Goal: Task Accomplishment & Management: Manage account settings

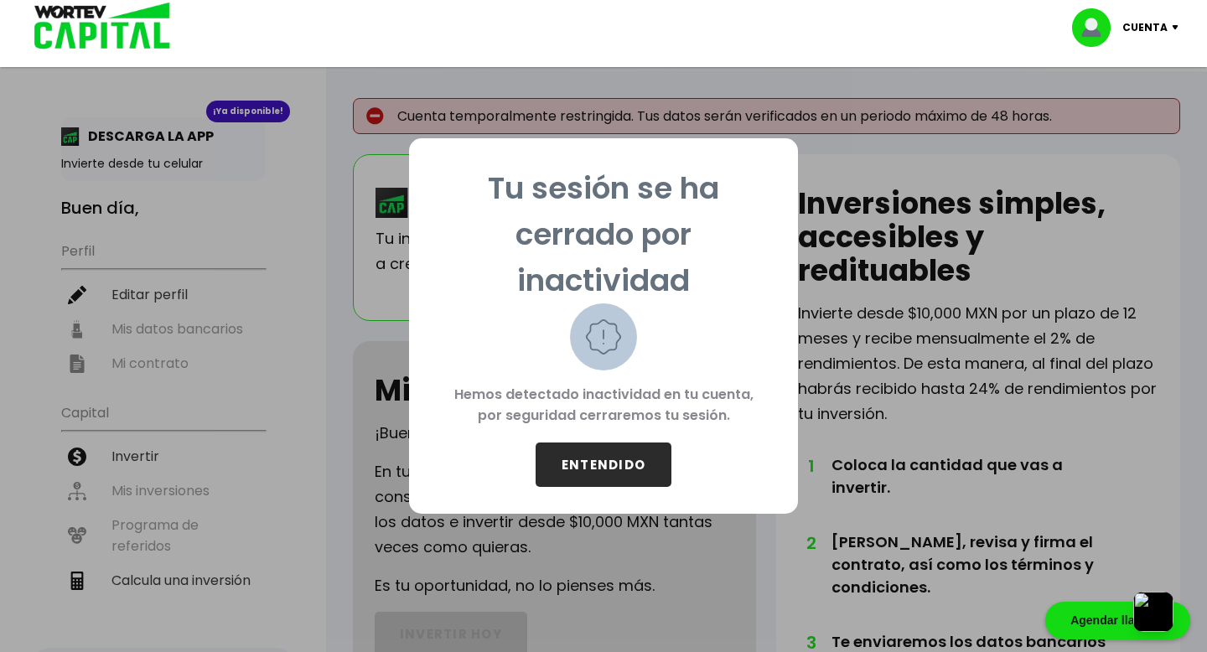
click at [596, 454] on button "ENTENDIDO" at bounding box center [604, 465] width 136 height 44
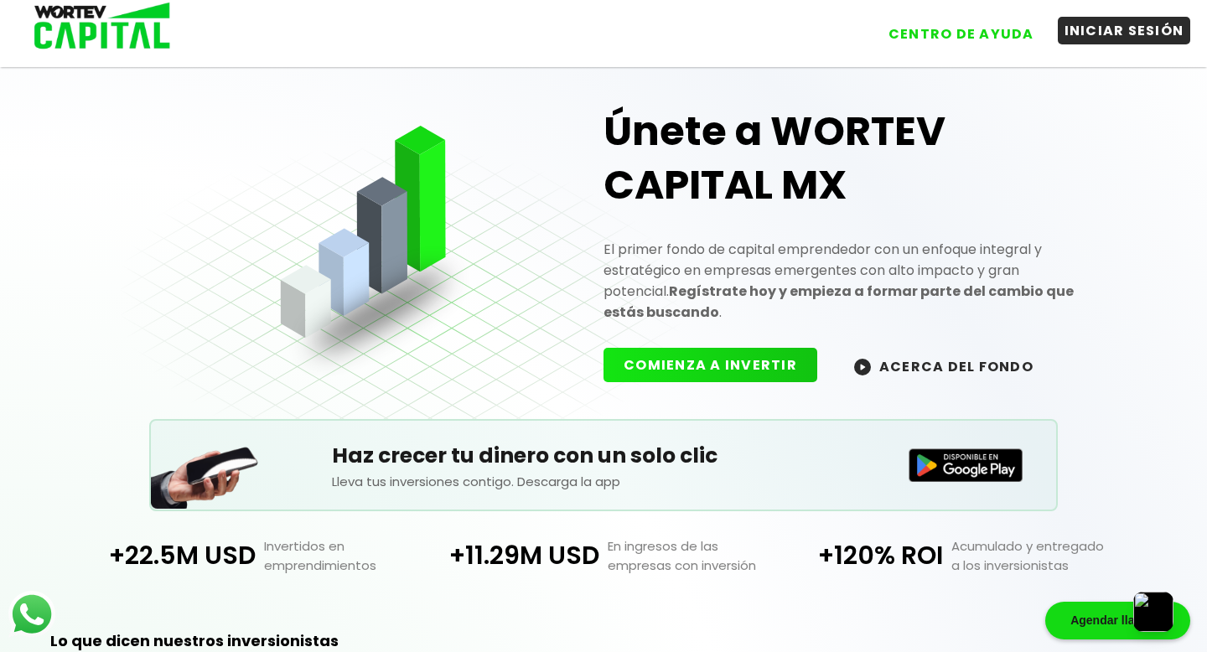
click at [1118, 33] on button "INICIAR SESIÓN" at bounding box center [1124, 31] width 133 height 28
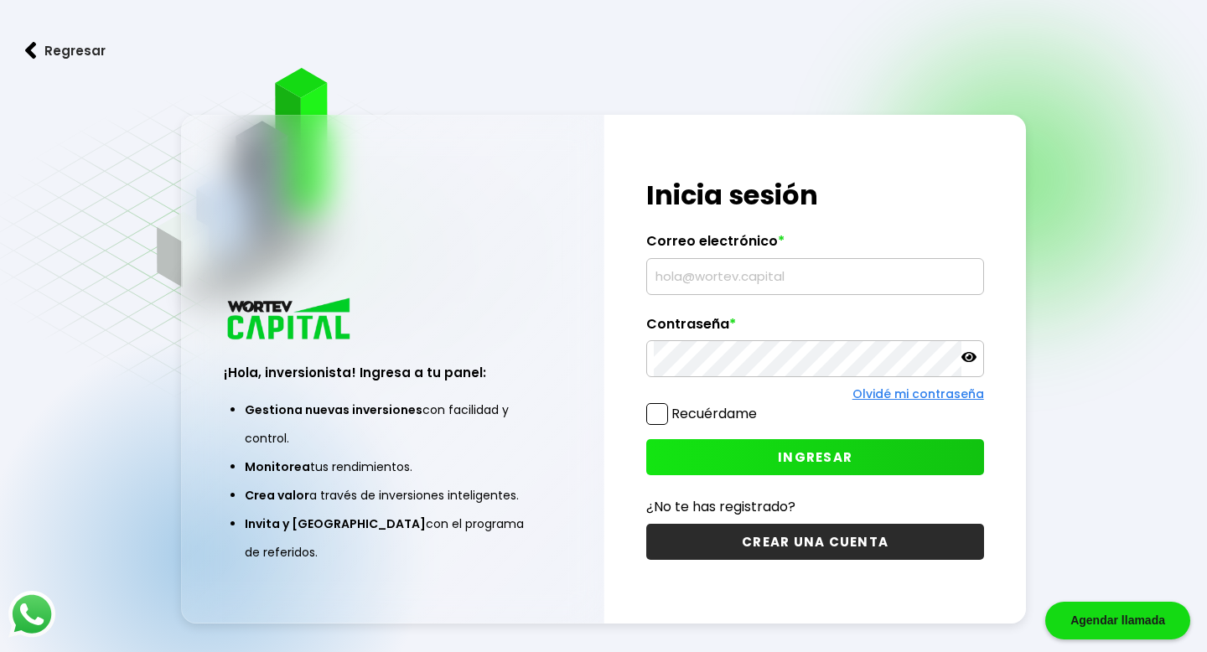
type input "arturo_intelectus@hotmail.com"
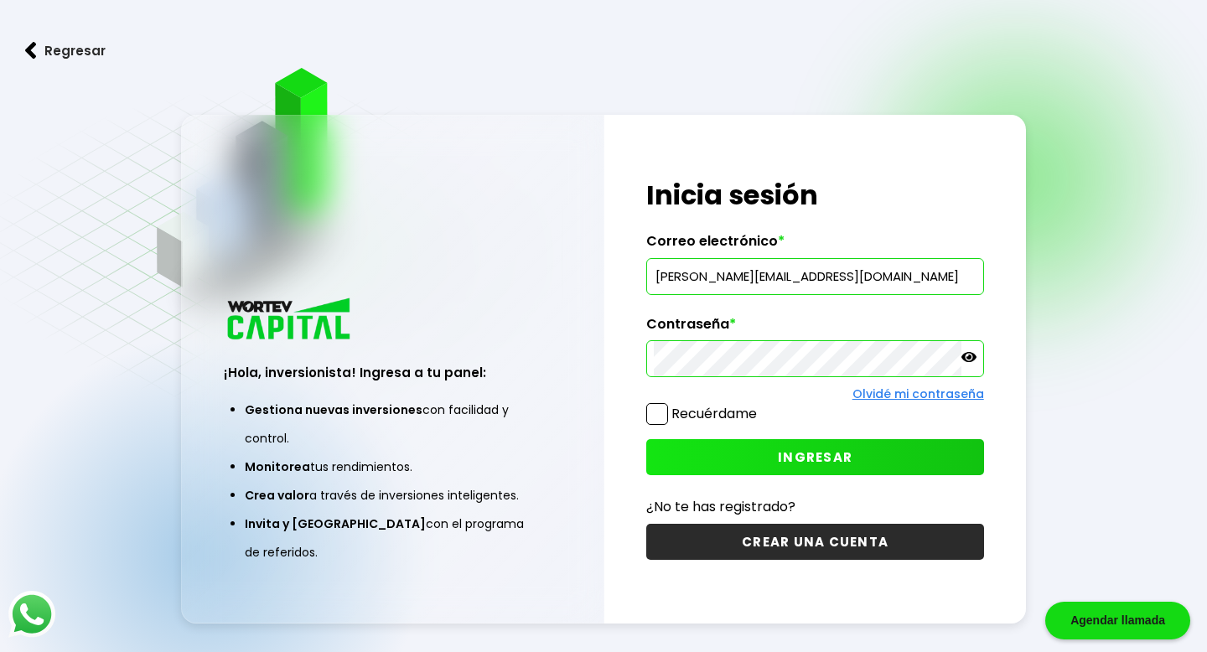
click at [724, 283] on input "arturo_intelectus@hotmail.com" at bounding box center [815, 276] width 322 height 35
click at [698, 402] on div "Olvidé mi contraseña" at bounding box center [814, 395] width 337 height 18
click at [660, 420] on span at bounding box center [657, 414] width 22 height 22
click at [761, 406] on input "Recuérdame" at bounding box center [761, 406] width 0 height 0
click at [716, 470] on button "INGRESAR" at bounding box center [814, 457] width 337 height 36
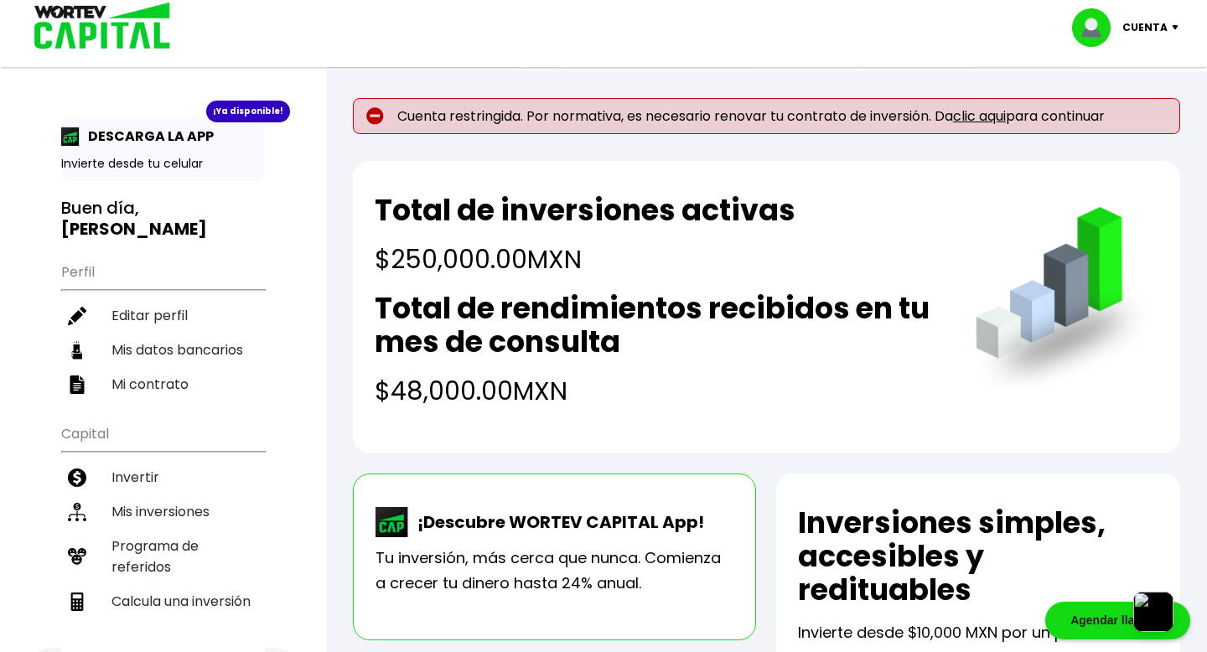
click at [991, 108] on link "clic aqui" at bounding box center [979, 115] width 53 height 19
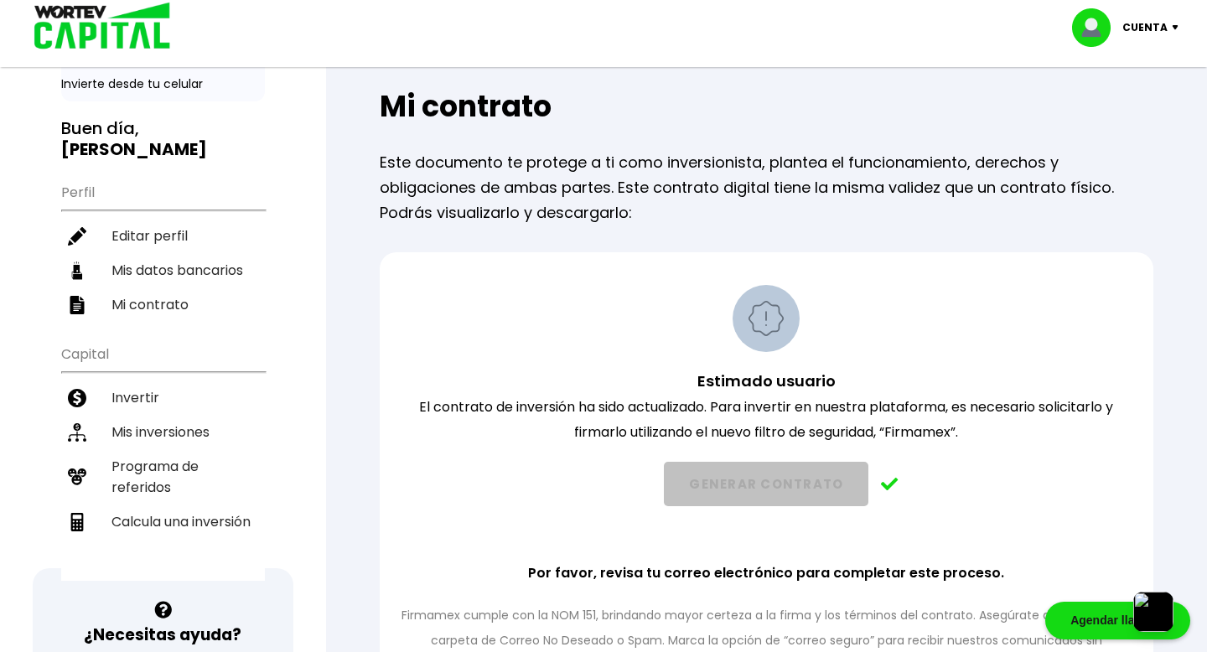
scroll to position [99, 0]
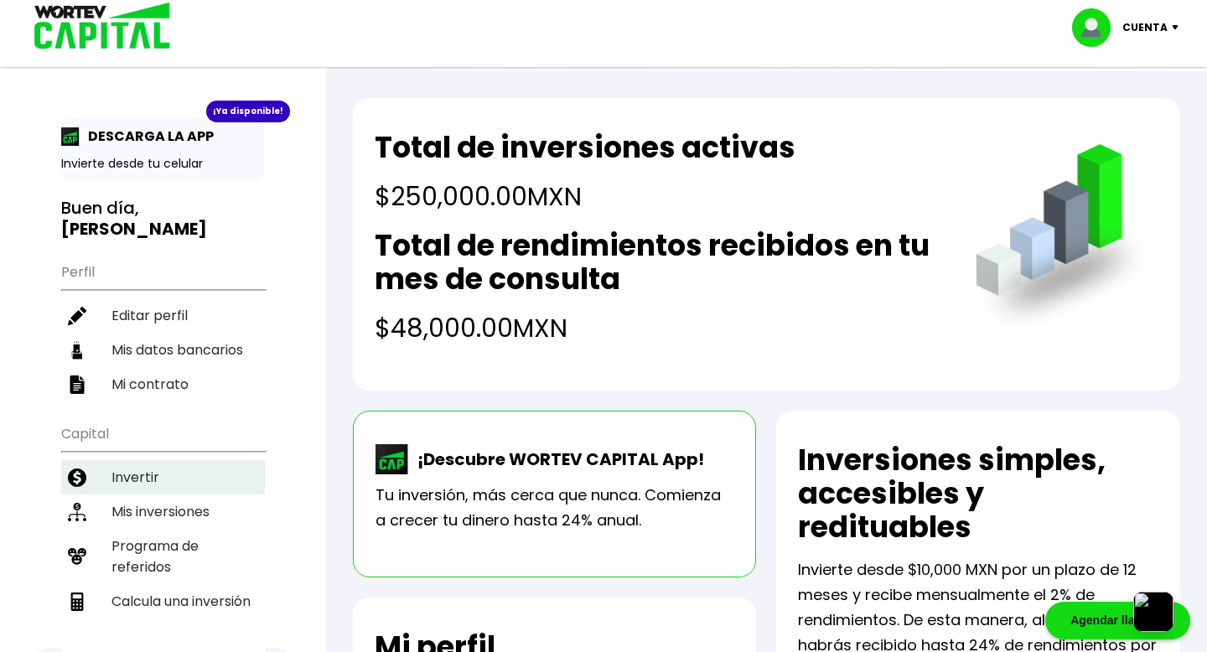
click at [145, 460] on li "Invertir" at bounding box center [163, 477] width 204 height 34
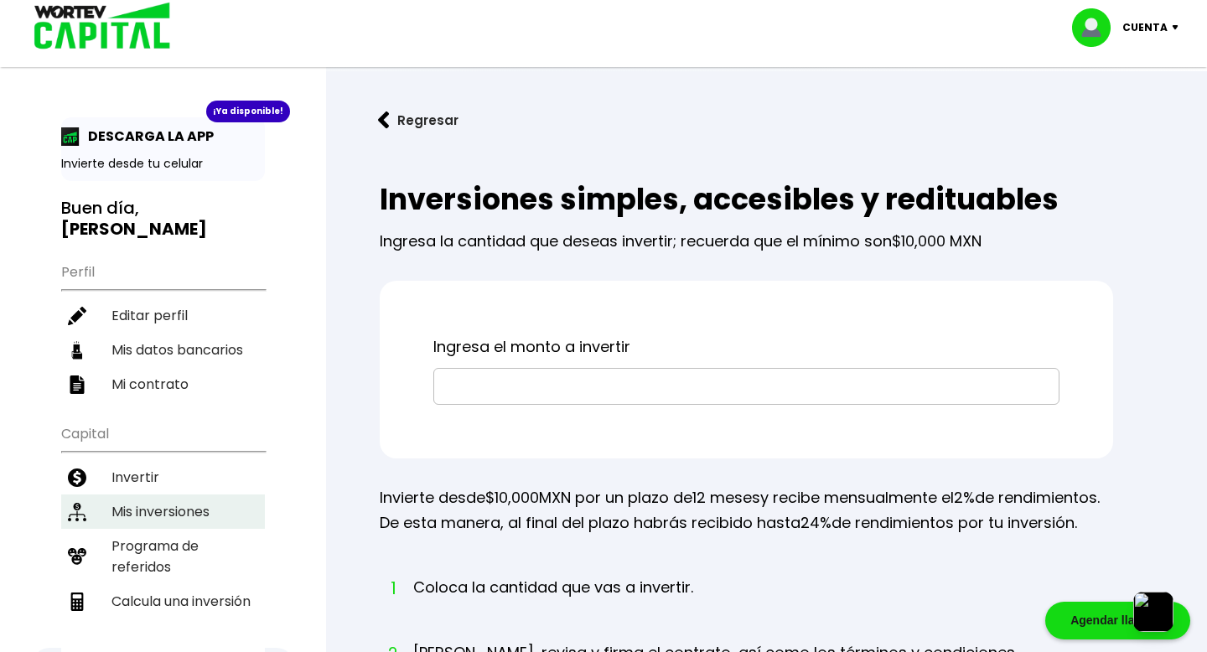
click at [161, 495] on li "Mis inversiones" at bounding box center [163, 512] width 204 height 34
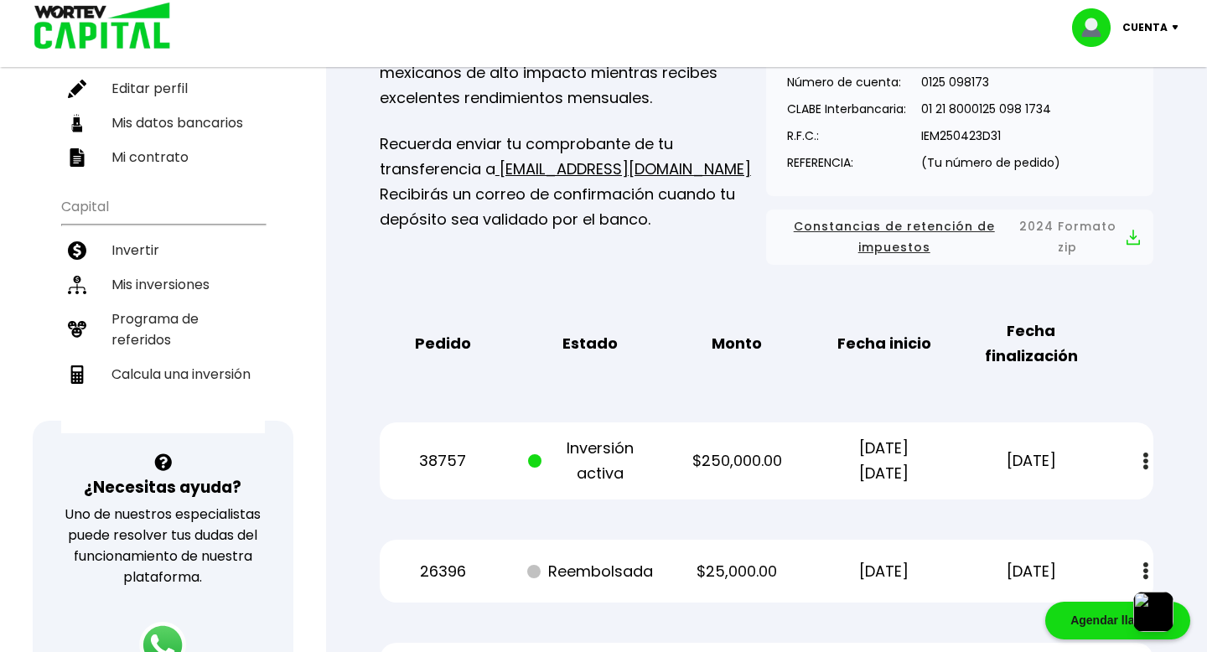
scroll to position [208, 0]
